Goal: Transaction & Acquisition: Book appointment/travel/reservation

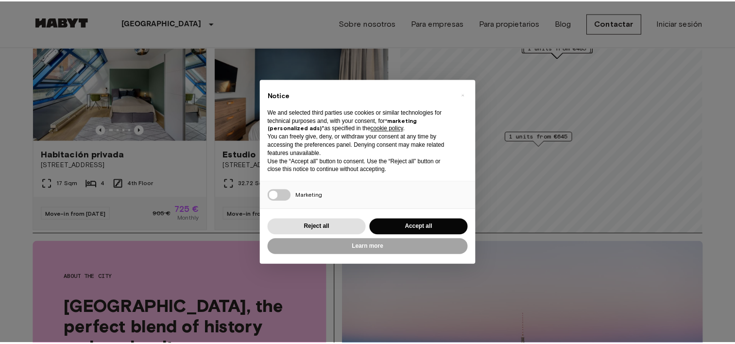
scroll to position [75, 0]
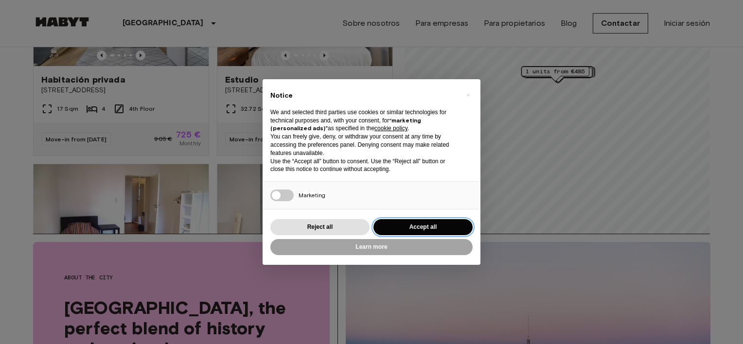
click at [425, 227] on button "Accept all" at bounding box center [422, 227] width 99 height 16
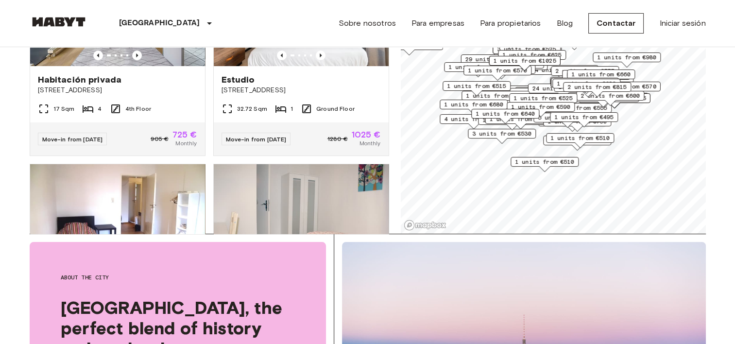
scroll to position [0, 0]
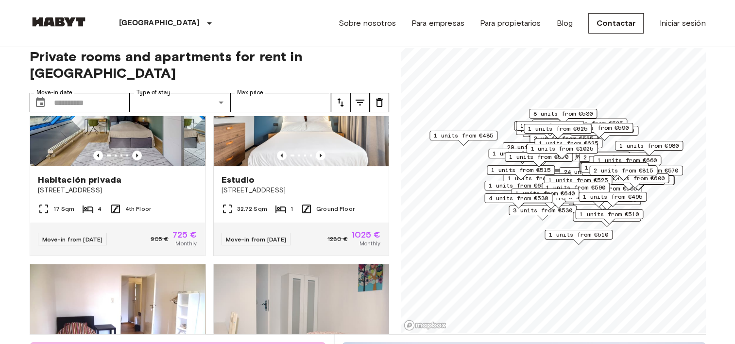
scroll to position [8, 0]
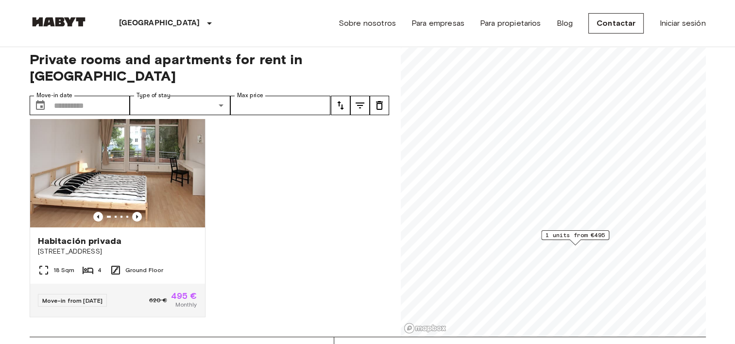
scroll to position [12, 0]
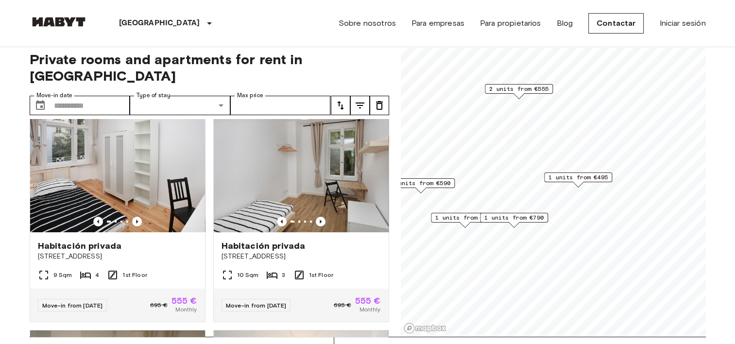
scroll to position [891, 0]
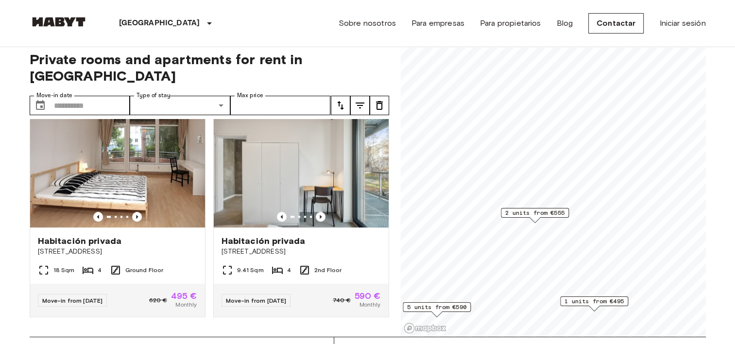
scroll to position [1330, 0]
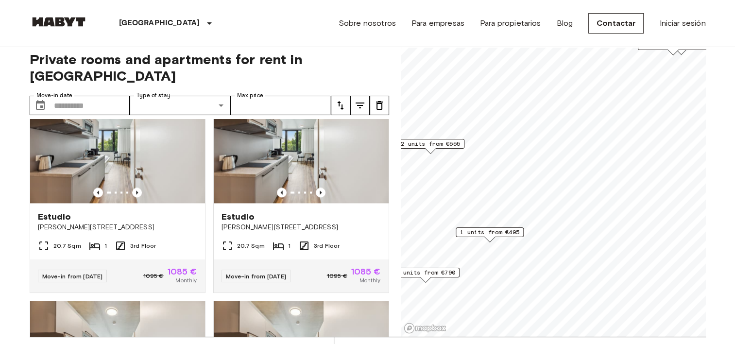
scroll to position [1769, 0]
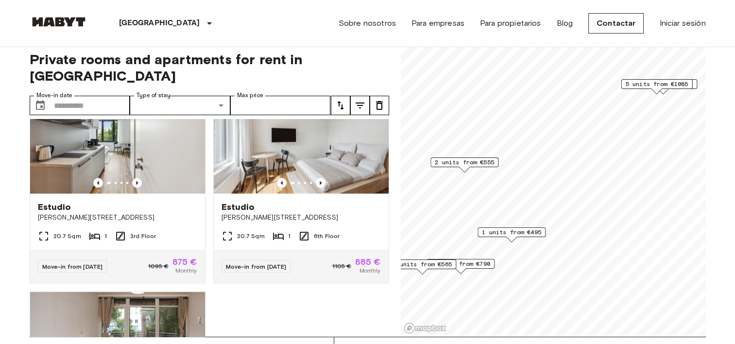
scroll to position [1989, 0]
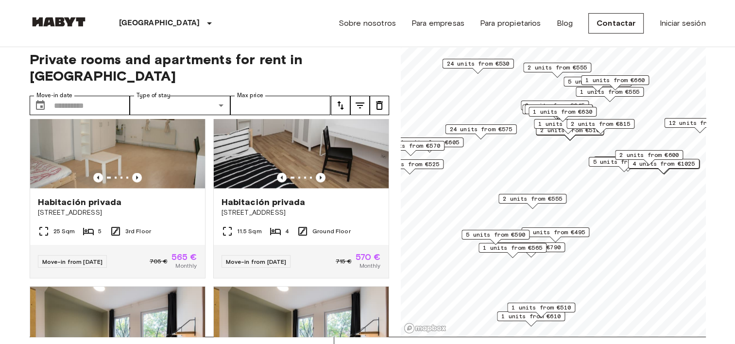
scroll to position [6383, 0]
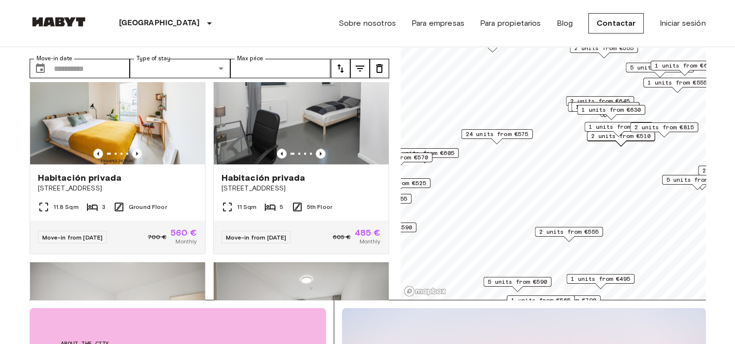
scroll to position [34946, 0]
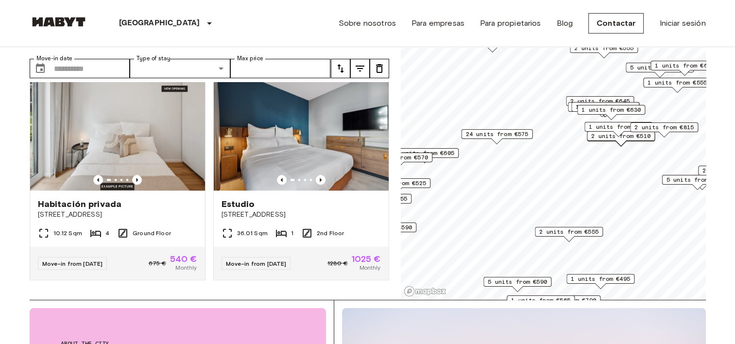
click at [488, 134] on span "24 units from €575" at bounding box center [497, 134] width 63 height 9
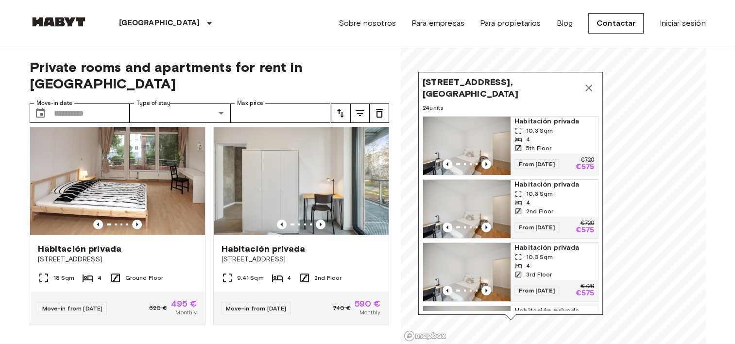
click at [441, 80] on span "Schmidstraße 2F-K, 10179 Berlin, GER" at bounding box center [501, 87] width 157 height 23
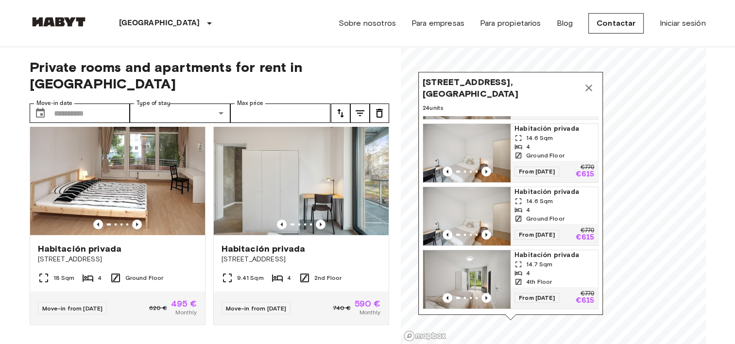
scroll to position [562, 0]
click at [484, 235] on icon "Previous image" at bounding box center [487, 234] width 10 height 10
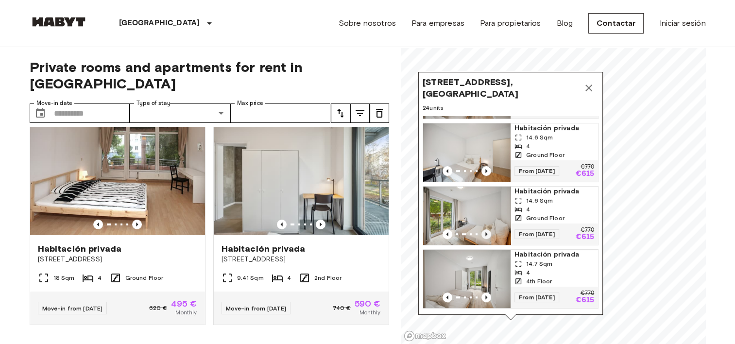
click at [484, 235] on icon "Previous image" at bounding box center [487, 234] width 10 height 10
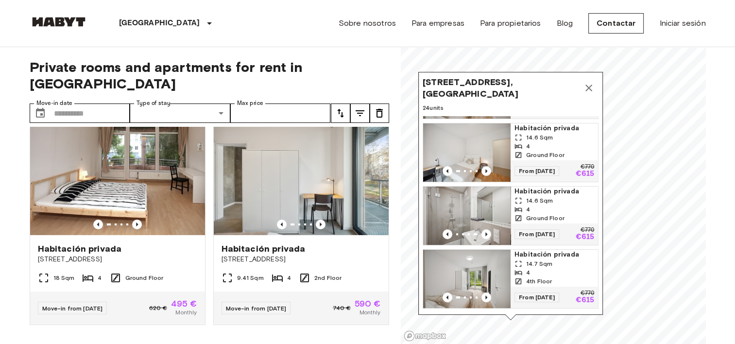
click at [540, 196] on span "Habitación privada" at bounding box center [555, 192] width 80 height 10
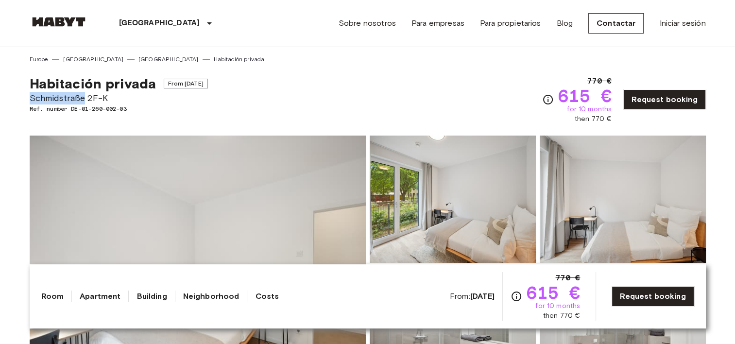
drag, startPoint x: 31, startPoint y: 97, endPoint x: 84, endPoint y: 101, distance: 53.6
click at [84, 101] on span "Schmidstraße 2F-K" at bounding box center [119, 98] width 178 height 13
copy span "[GEOGRAPHIC_DATA]"
click at [139, 61] on link "[GEOGRAPHIC_DATA]" at bounding box center [169, 59] width 60 height 9
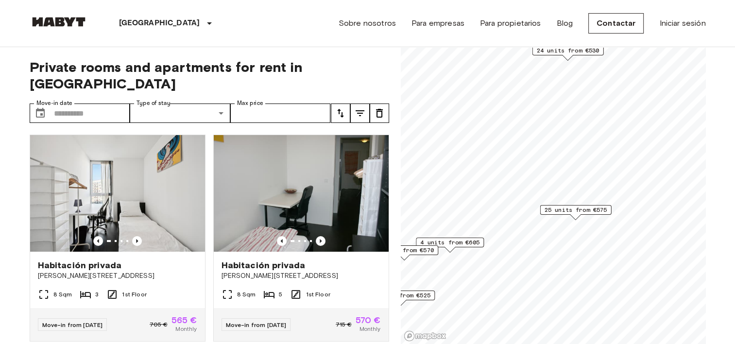
click at [587, 210] on span "25 units from €575" at bounding box center [575, 210] width 63 height 9
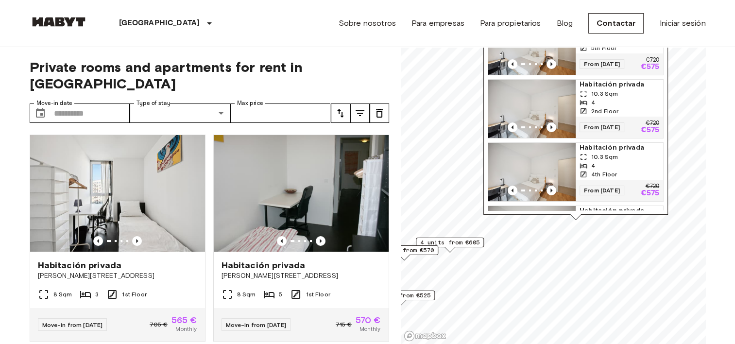
click at [560, 165] on img "Map marker" at bounding box center [532, 172] width 87 height 58
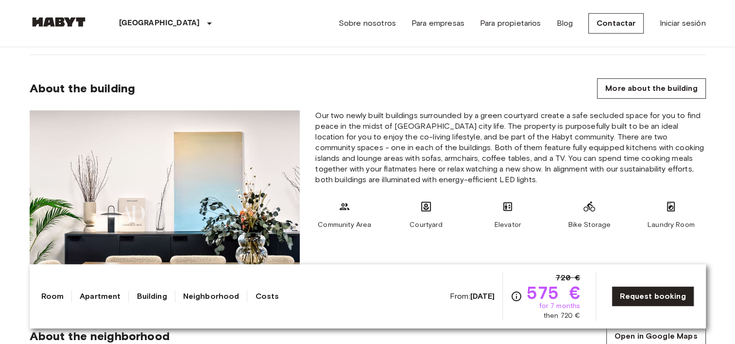
scroll to position [776, 0]
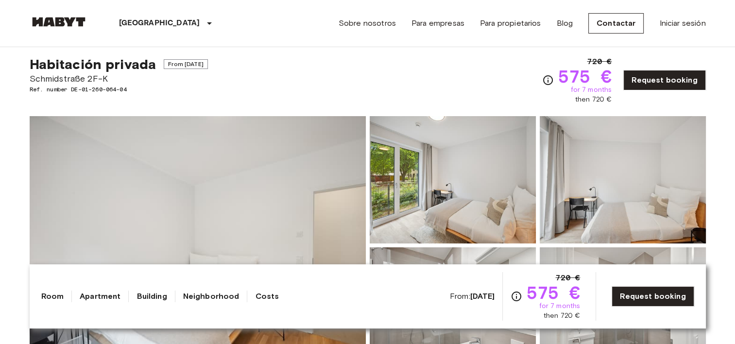
click at [96, 294] on link "Apartment" at bounding box center [100, 297] width 41 height 12
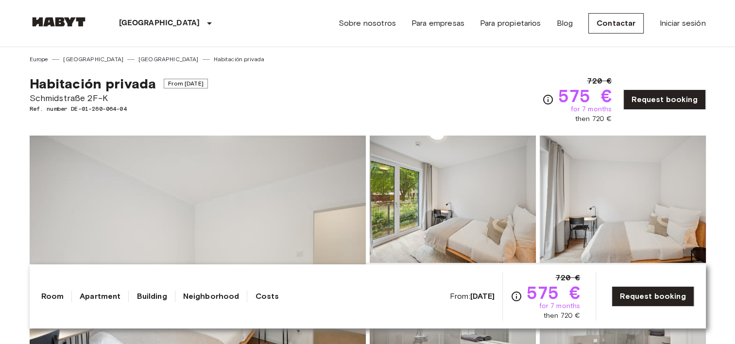
click at [56, 99] on span "Schmidstraße 2F-K" at bounding box center [119, 98] width 178 height 13
copy span "[GEOGRAPHIC_DATA]"
